Goal: Transaction & Acquisition: Download file/media

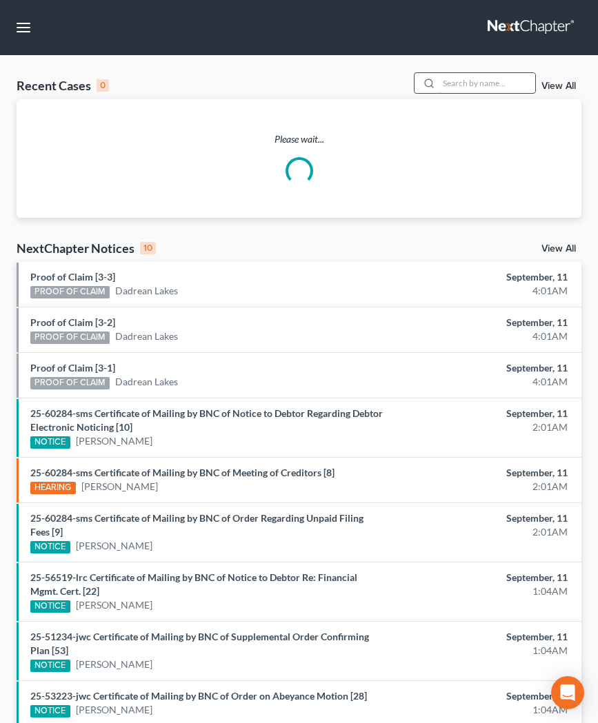
click at [439, 77] on input "search" at bounding box center [487, 83] width 97 height 20
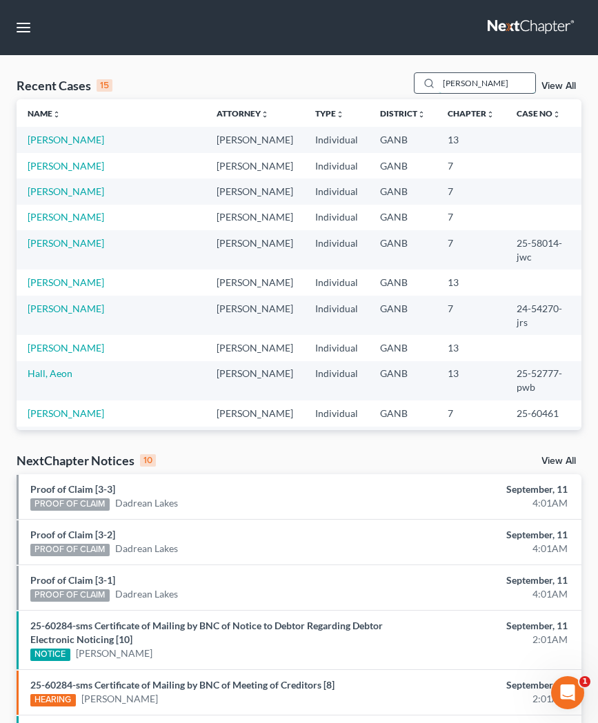
type input "[PERSON_NAME]"
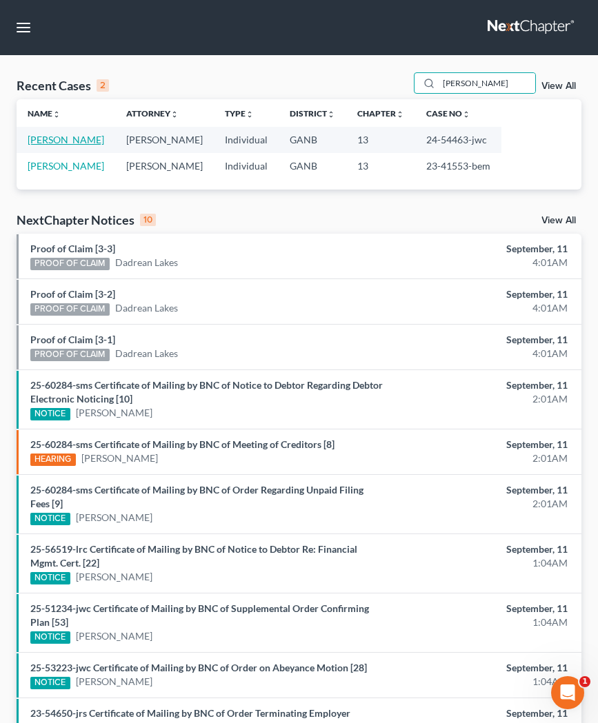
click at [59, 144] on link "[PERSON_NAME]" at bounding box center [66, 140] width 77 height 12
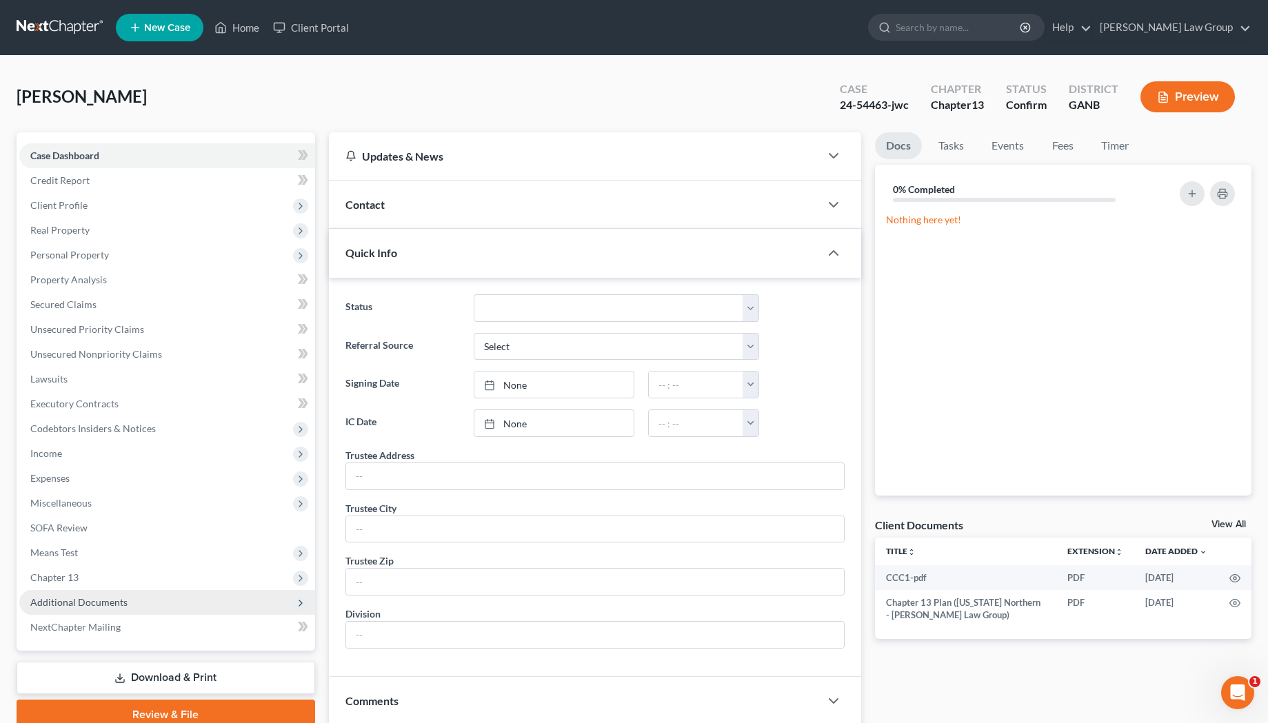
click at [70, 612] on span "Additional Documents" at bounding box center [167, 602] width 296 height 25
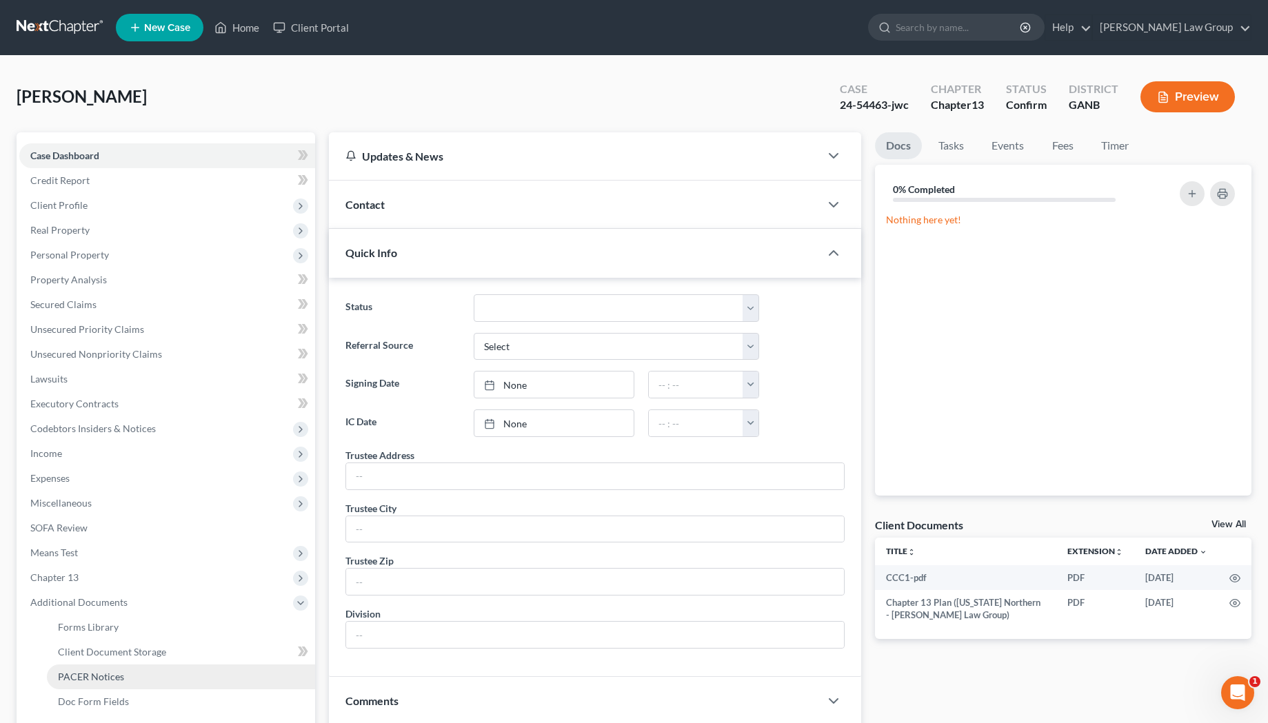
click at [86, 674] on span "PACER Notices" at bounding box center [91, 677] width 66 height 12
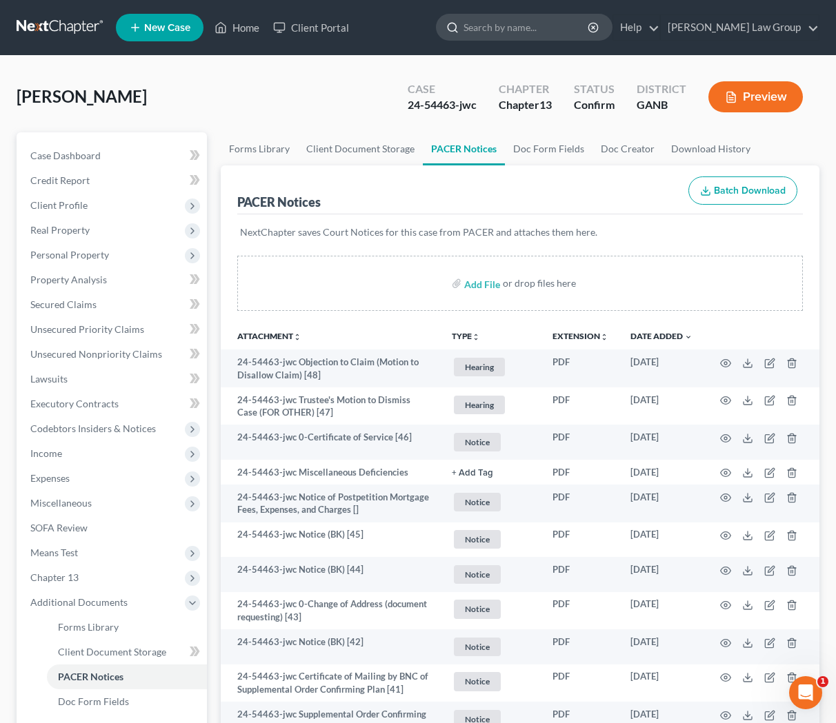
click at [548, 30] on input "search" at bounding box center [526, 27] width 126 height 26
type input "[PERSON_NAME]"
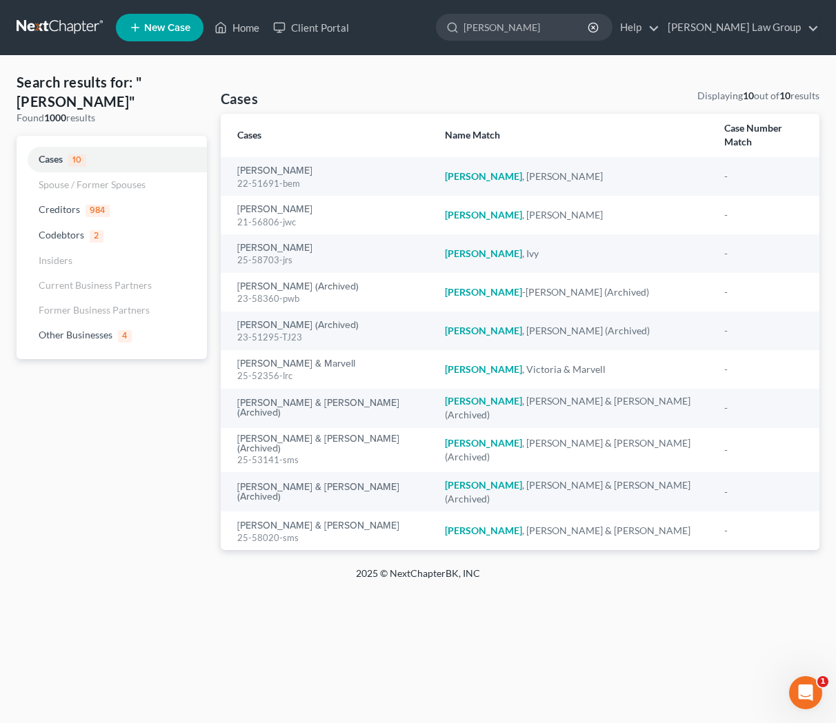
click at [68, 567] on div "2025 © NextChapterBK, INC" at bounding box center [418, 579] width 786 height 25
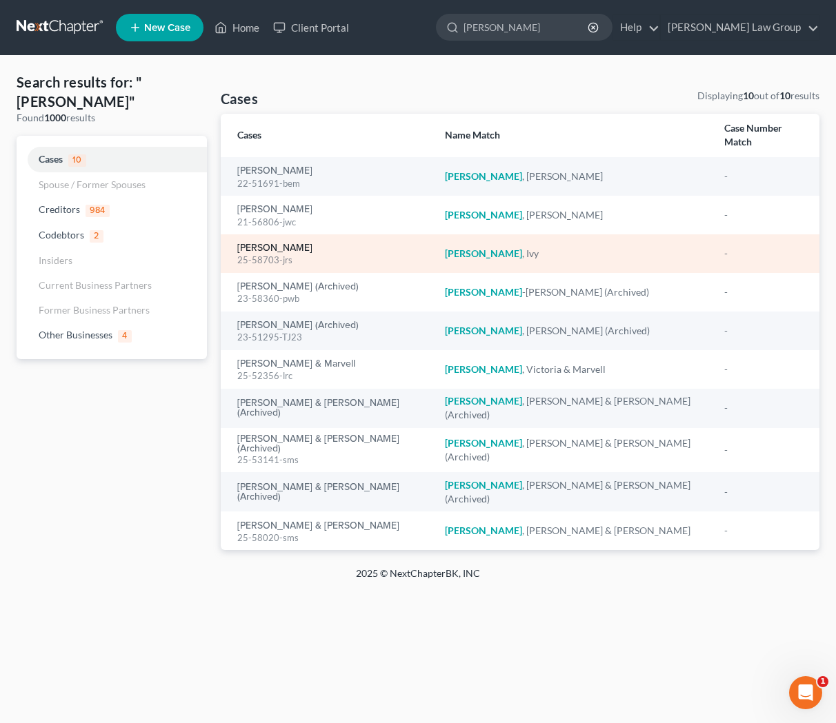
click at [261, 243] on link "[PERSON_NAME]" at bounding box center [274, 248] width 75 height 10
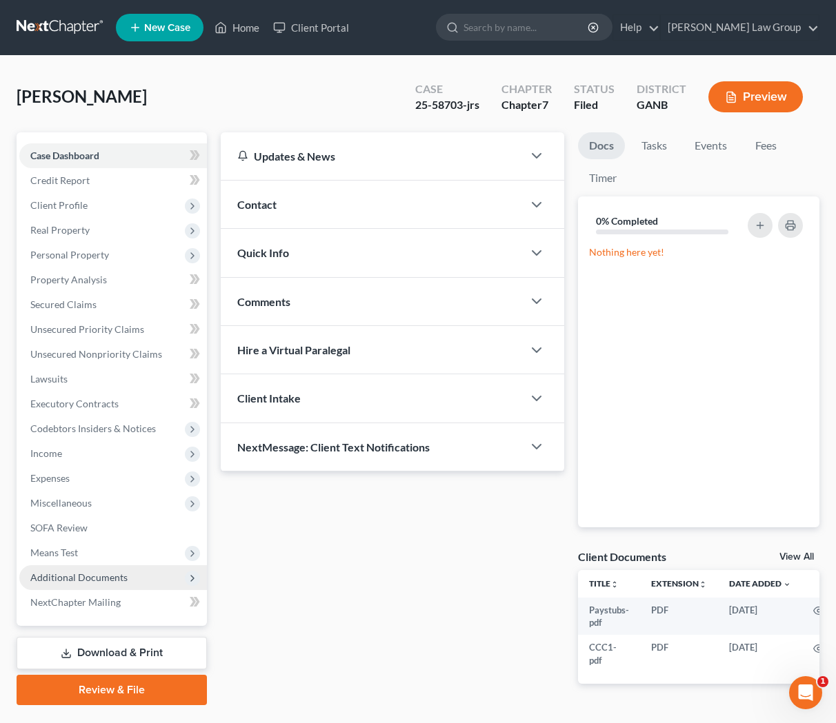
click at [119, 580] on span "Additional Documents" at bounding box center [78, 578] width 97 height 12
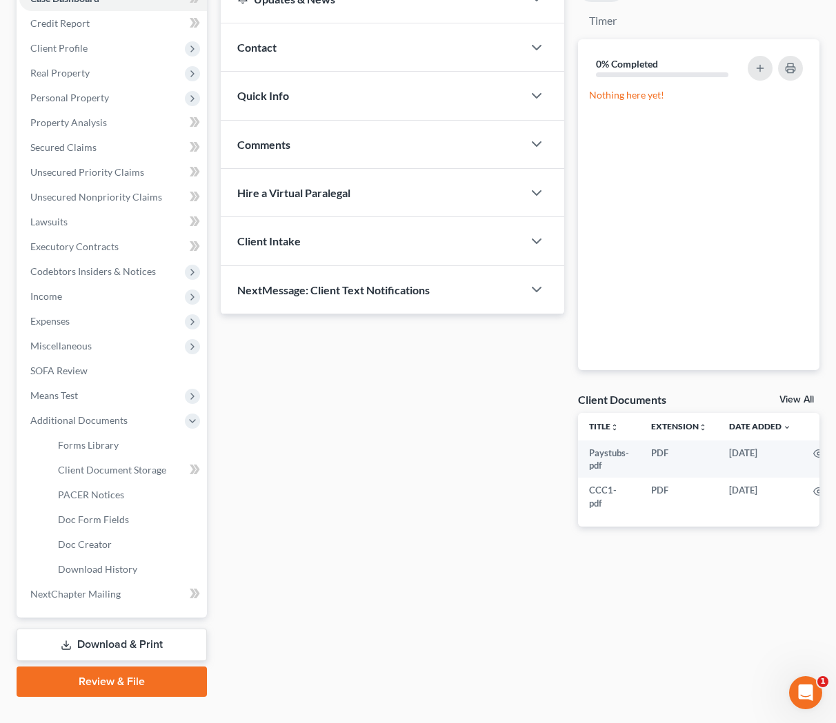
scroll to position [163, 0]
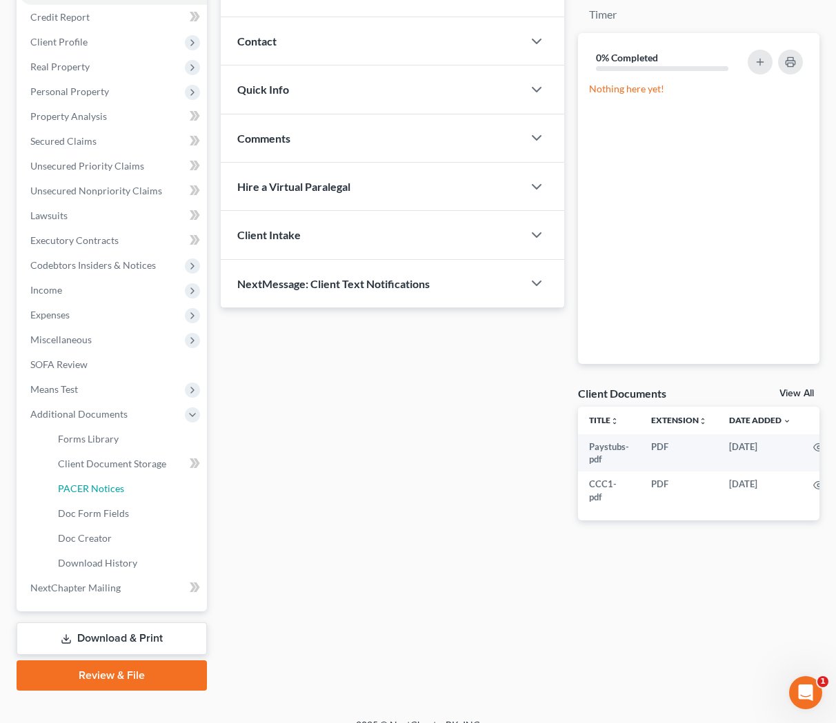
click at [98, 488] on span "PACER Notices" at bounding box center [91, 489] width 66 height 12
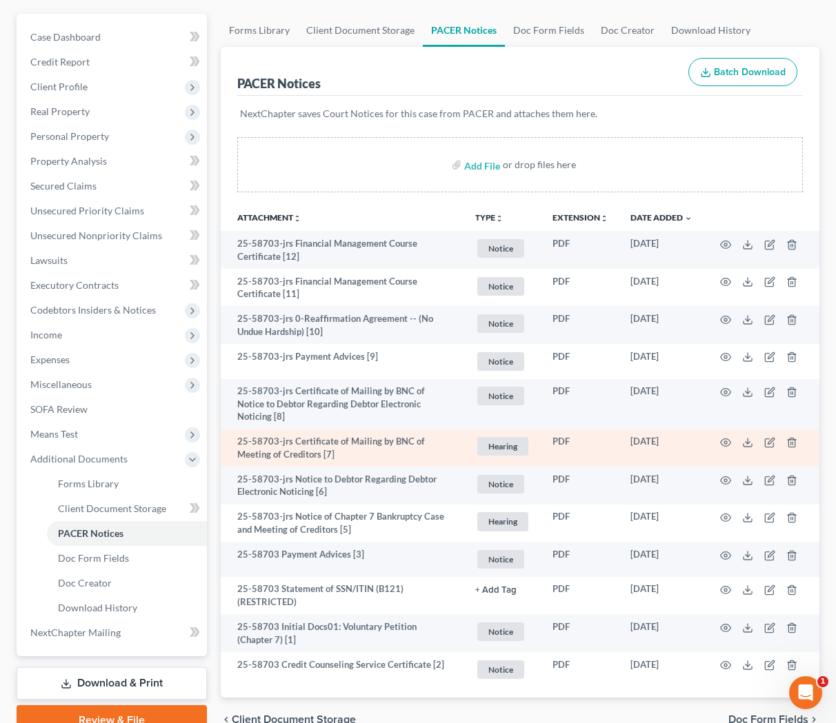
scroll to position [182, 0]
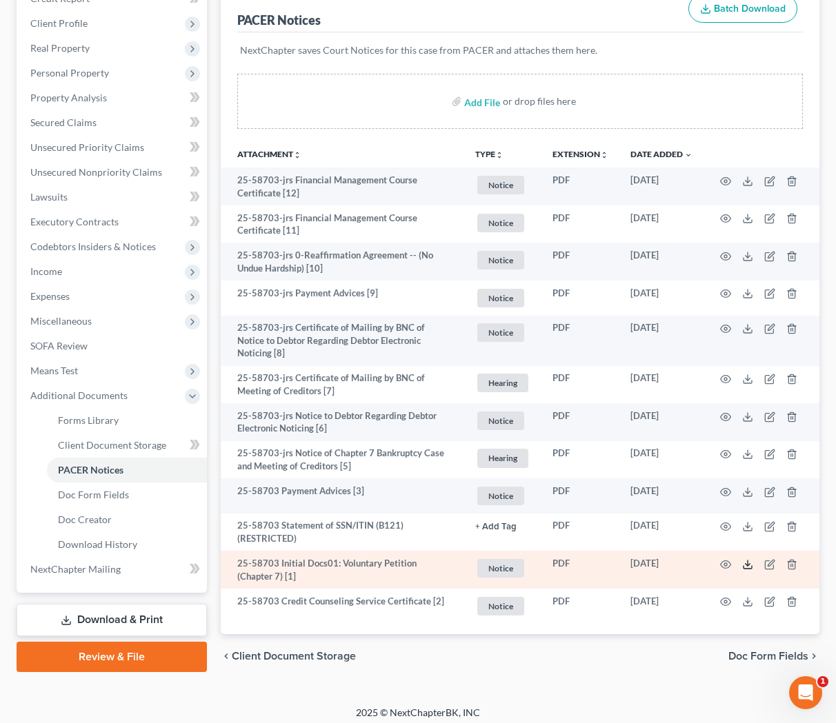
click at [597, 563] on polyline at bounding box center [747, 564] width 5 height 2
